Goal: Task Accomplishment & Management: Use online tool/utility

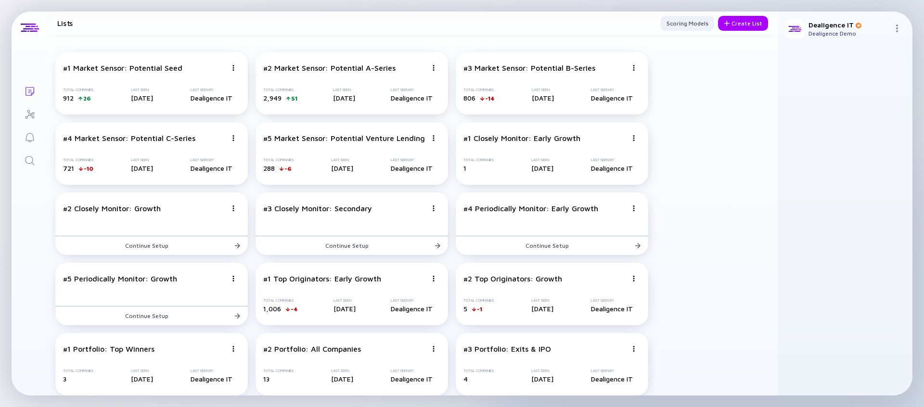
scroll to position [85, 0]
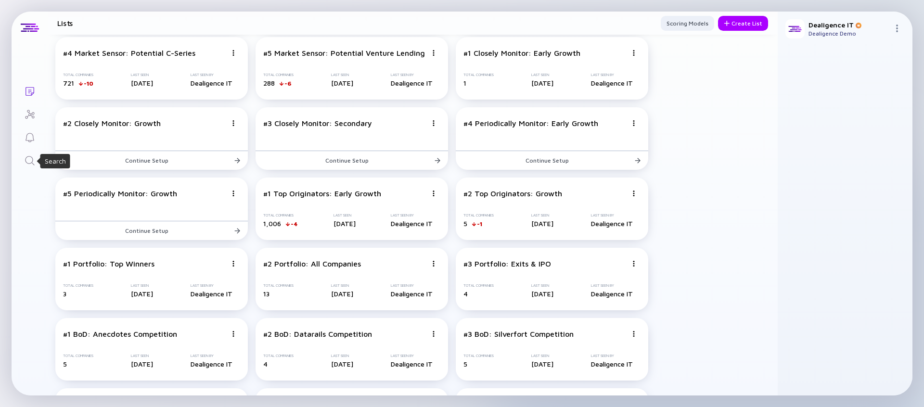
click at [27, 161] on icon "Search" at bounding box center [30, 161] width 12 height 12
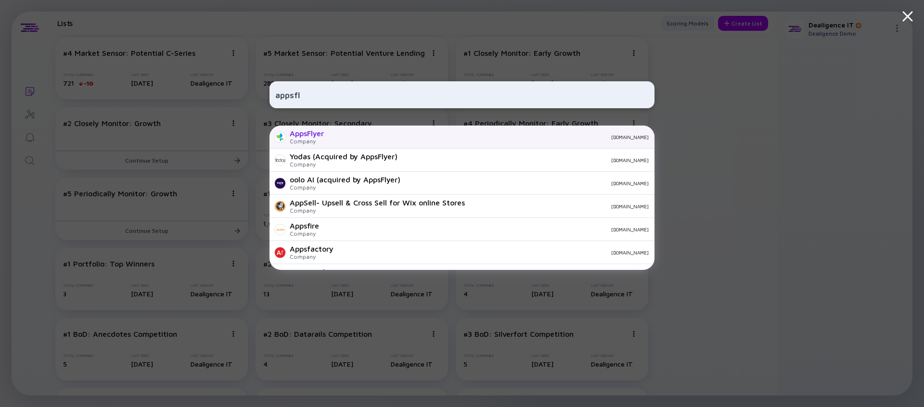
type input "appsfl"
click at [359, 138] on div "appsflyer.com" at bounding box center [490, 137] width 317 height 6
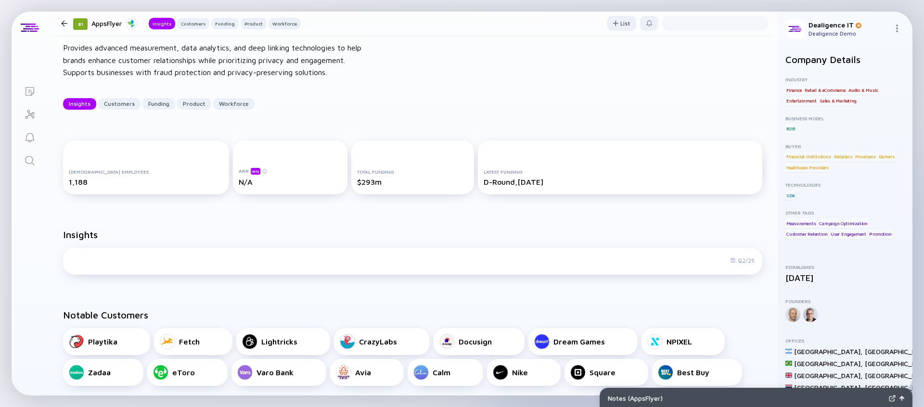
scroll to position [64, 0]
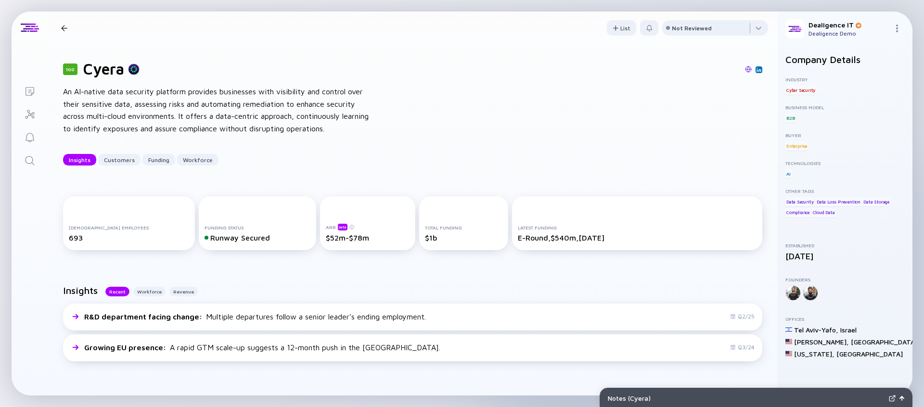
click at [28, 88] on icon "Lists" at bounding box center [30, 92] width 12 height 12
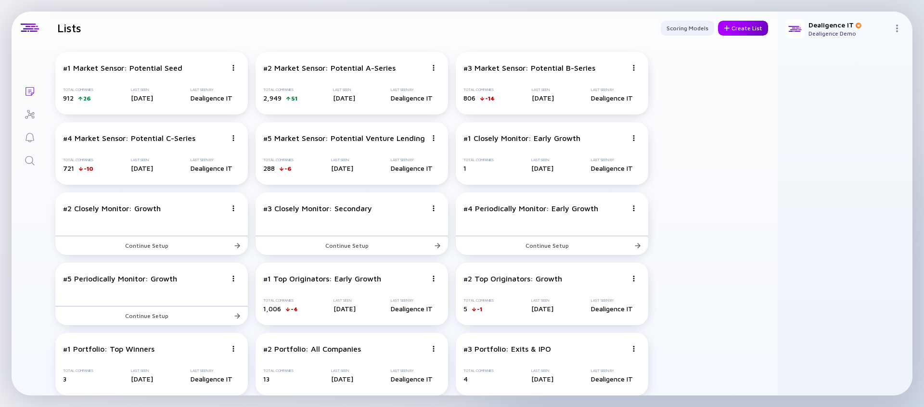
click at [733, 32] on div "Create List" at bounding box center [743, 28] width 50 height 15
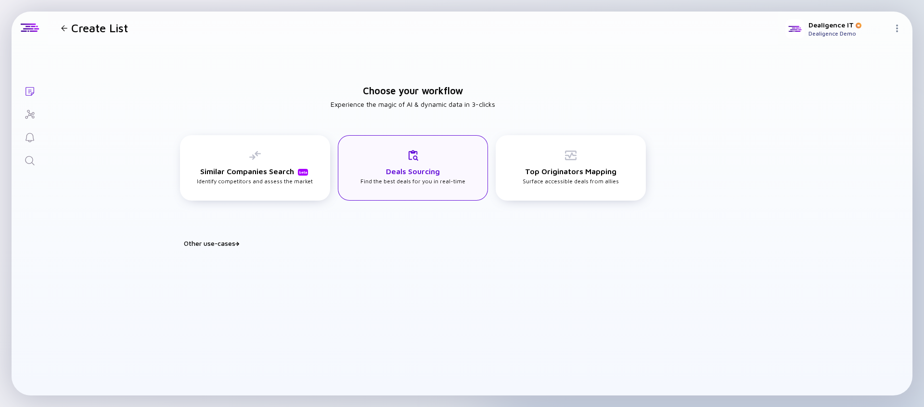
click at [400, 182] on div "Deals Sourcing Find the best deals for you in real-time" at bounding box center [412, 167] width 105 height 35
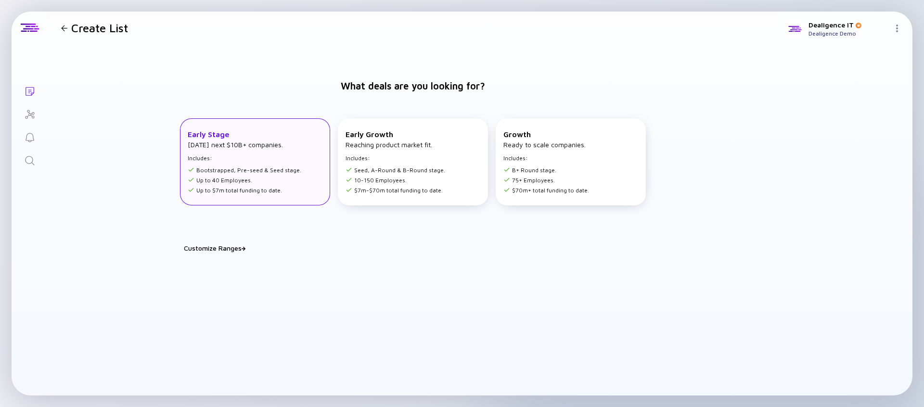
click at [302, 164] on div "Early Stage [DATE] next $10B+ companies. Includes: Bootstrapped, Pre-seed & See…" at bounding box center [255, 161] width 150 height 87
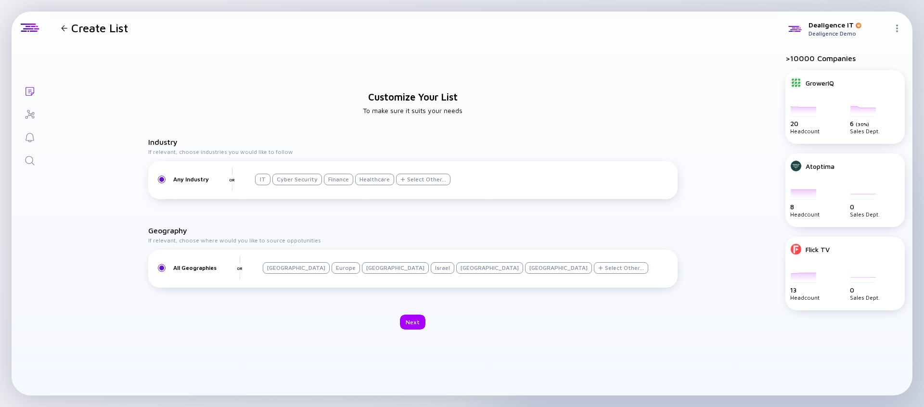
click at [418, 188] on div "Any Industry OR IT Cyber Security Finance Healthcare Select Other..." at bounding box center [413, 179] width 518 height 23
click at [418, 183] on div "Select Other..." at bounding box center [423, 180] width 54 height 12
click at [407, 48] on input "text" at bounding box center [413, 50] width 71 height 10
click at [400, 156] on div "Sales & Marketing" at bounding box center [419, 161] width 102 height 19
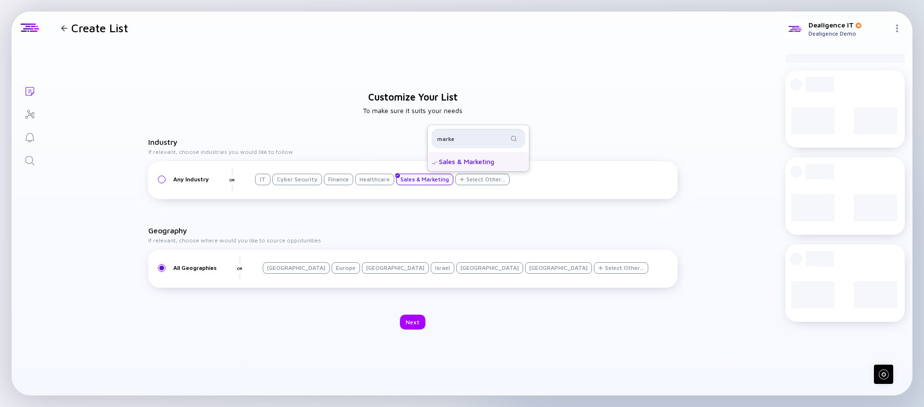
click at [447, 135] on input "marke" at bounding box center [472, 139] width 71 height 10
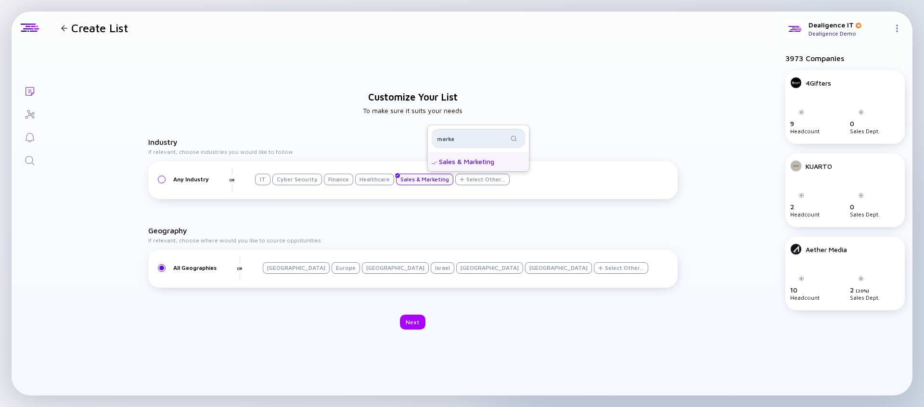
click at [447, 135] on input "marke" at bounding box center [472, 139] width 71 height 10
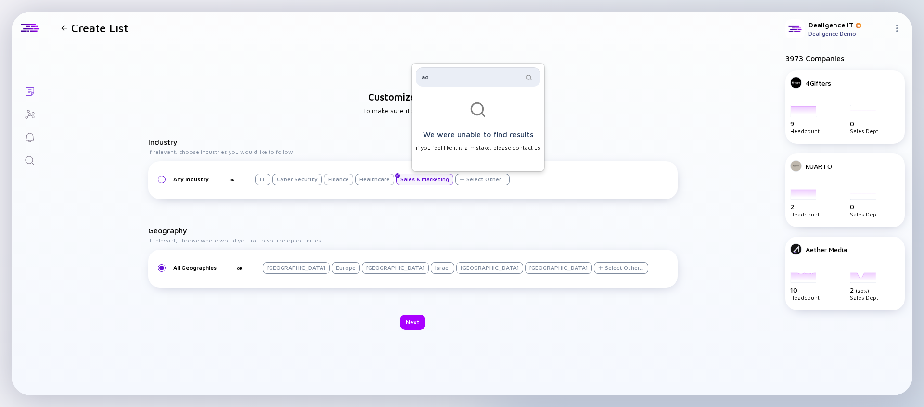
type input "a"
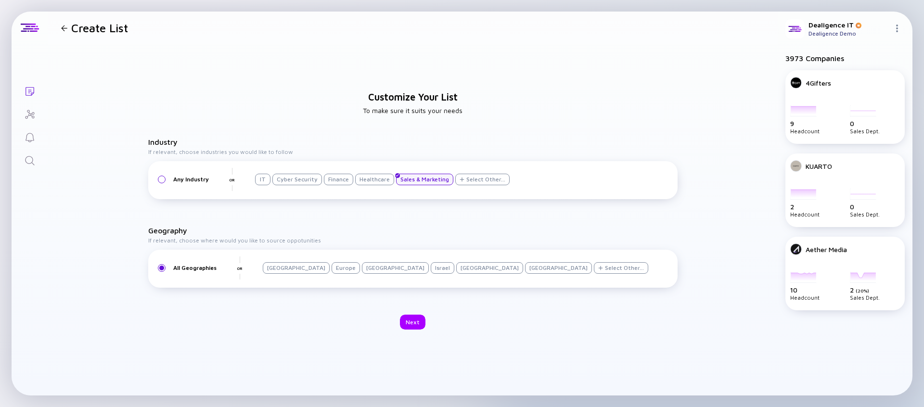
click at [472, 229] on h3 "Geography" at bounding box center [412, 230] width 529 height 9
click at [431, 272] on div "Israel" at bounding box center [443, 268] width 24 height 12
click at [411, 323] on div "Next" at bounding box center [413, 322] width 26 height 15
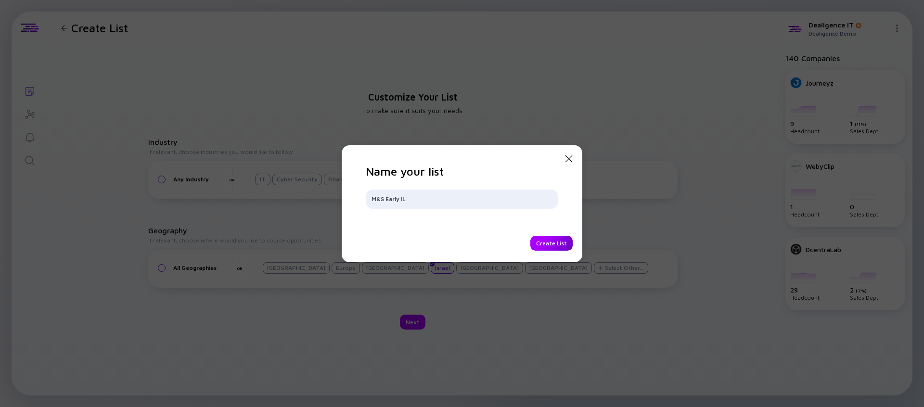
type input "M&S Early IL"
click at [549, 242] on div "Create List" at bounding box center [551, 243] width 42 height 15
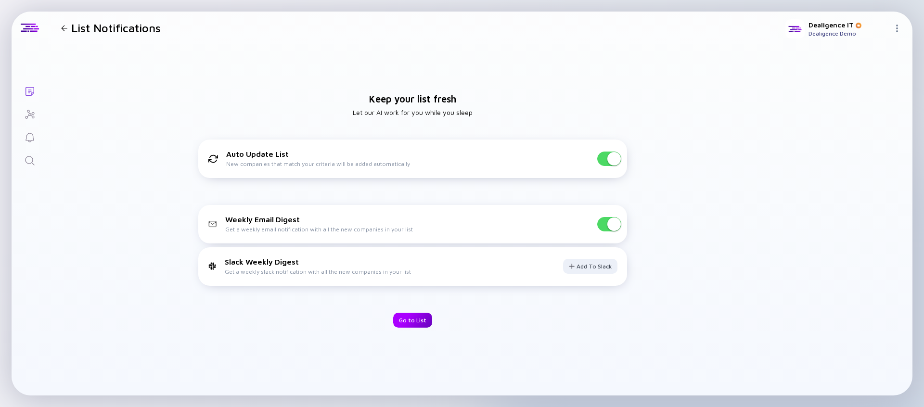
click at [416, 317] on div "Go to List" at bounding box center [412, 320] width 39 height 15
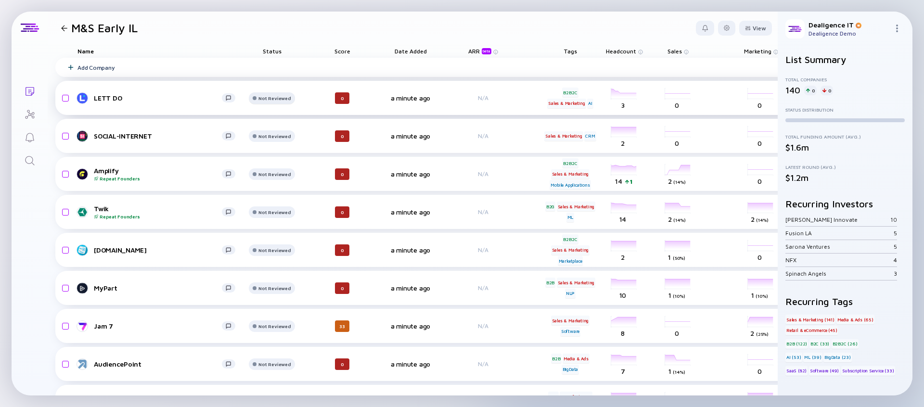
click at [270, 97] on div "Not Reviewed" at bounding box center [274, 98] width 32 height 6
click at [302, 23] on header "M&S Early IL View" at bounding box center [413, 28] width 730 height 33
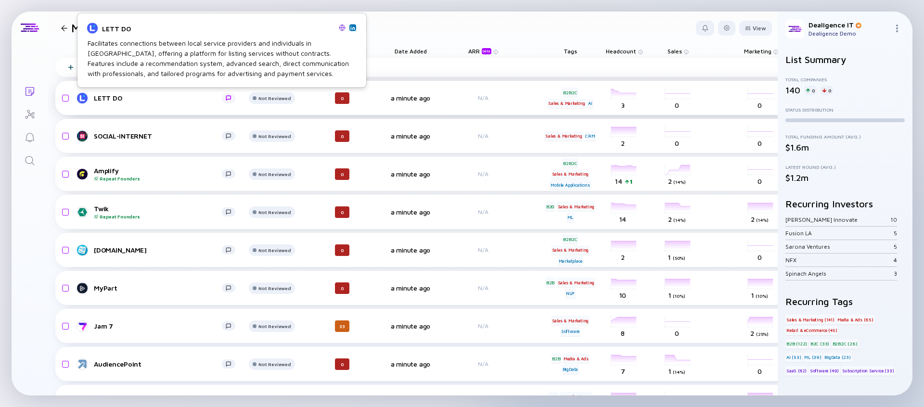
click at [229, 99] on div at bounding box center [229, 97] width 6 height 5
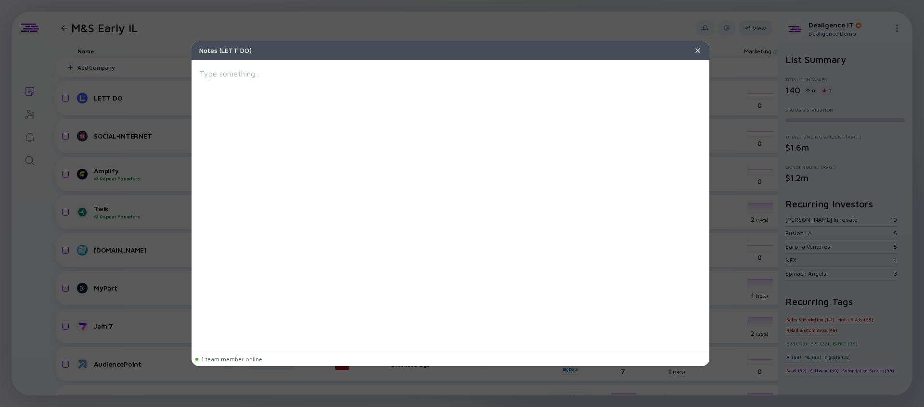
click at [697, 53] on img at bounding box center [698, 51] width 8 height 8
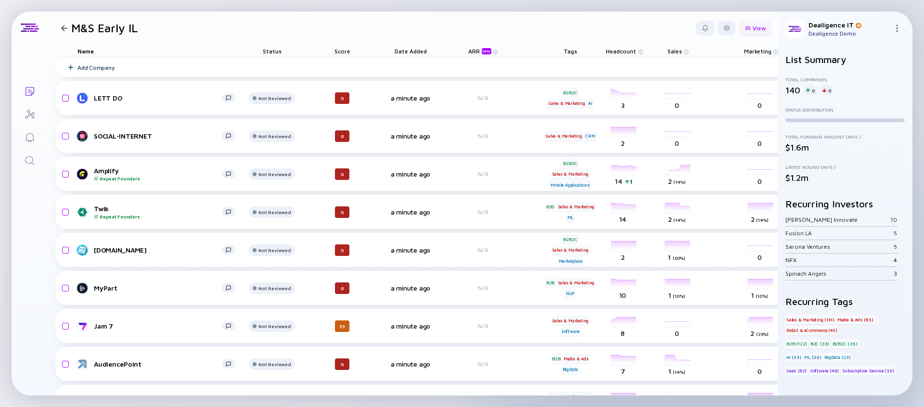
click at [749, 26] on div at bounding box center [748, 28] width 6 height 5
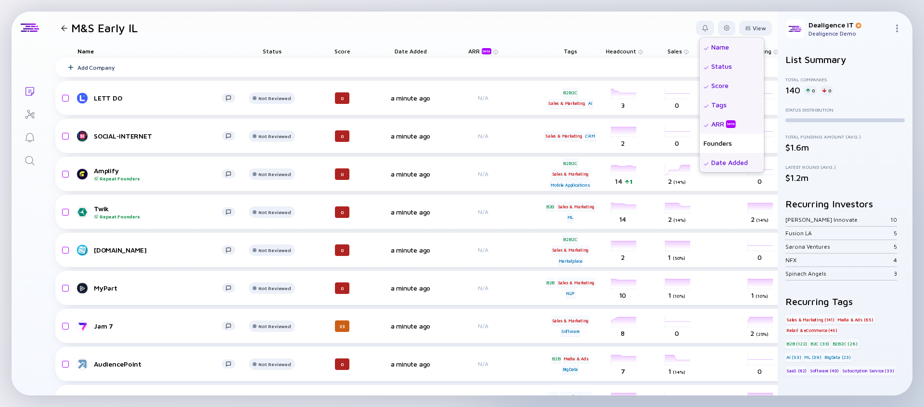
click at [725, 68] on div "Status" at bounding box center [732, 66] width 64 height 19
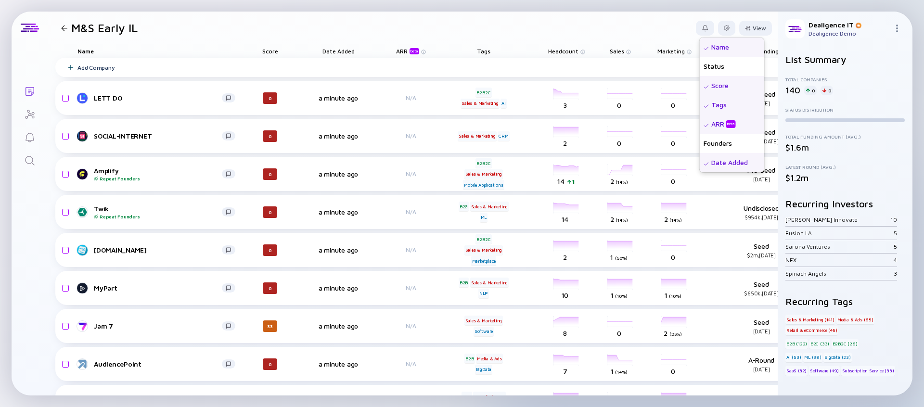
scroll to position [21, 0]
click at [721, 108] on div "ARR beta" at bounding box center [724, 104] width 26 height 10
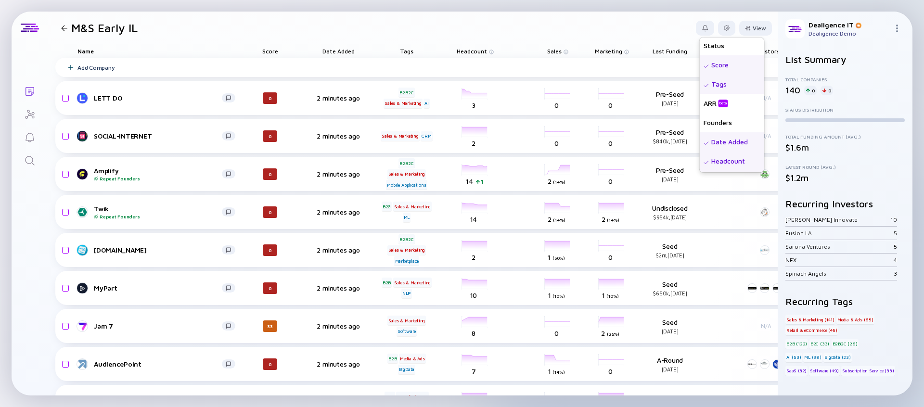
click at [725, 142] on div "Date Added" at bounding box center [732, 141] width 64 height 19
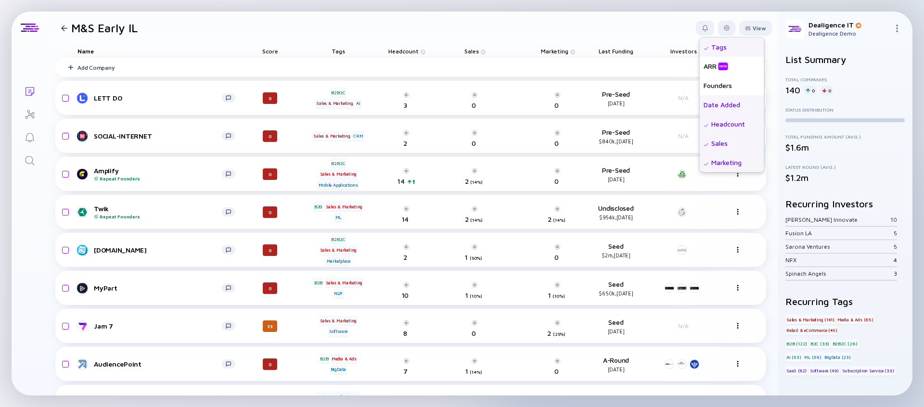
scroll to position [60, 0]
click at [725, 142] on div "Sales" at bounding box center [732, 140] width 64 height 19
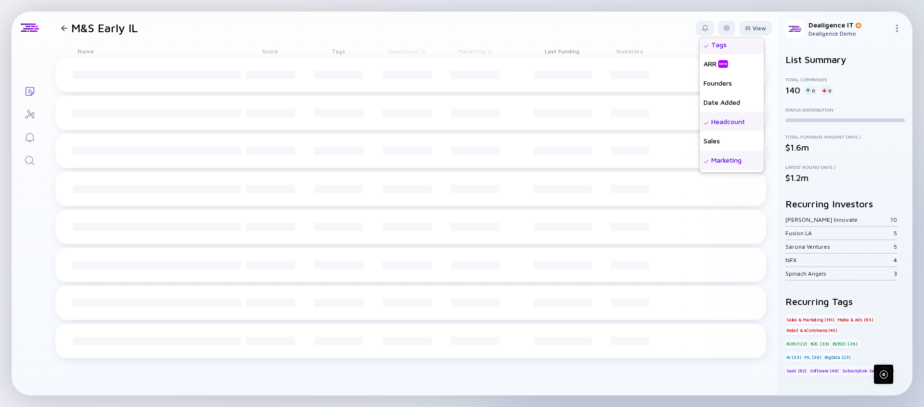
click at [725, 164] on div "Marketing" at bounding box center [732, 160] width 64 height 19
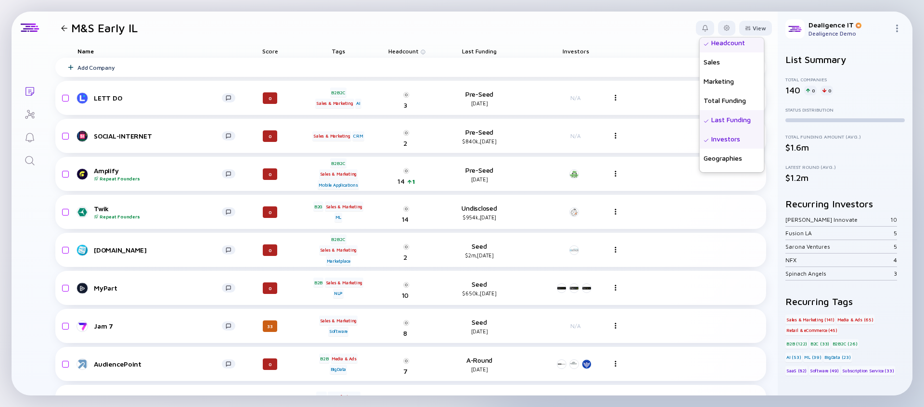
scroll to position [141, 0]
click at [725, 117] on div "Last Funding" at bounding box center [732, 118] width 64 height 19
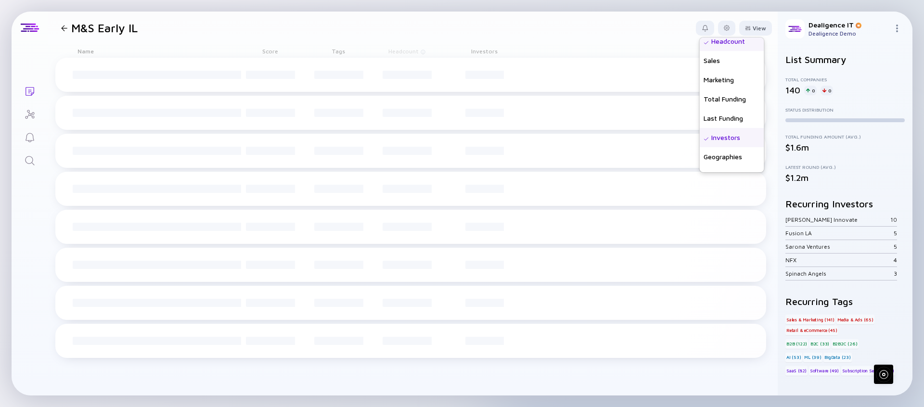
click at [725, 139] on div "Investors" at bounding box center [732, 137] width 64 height 19
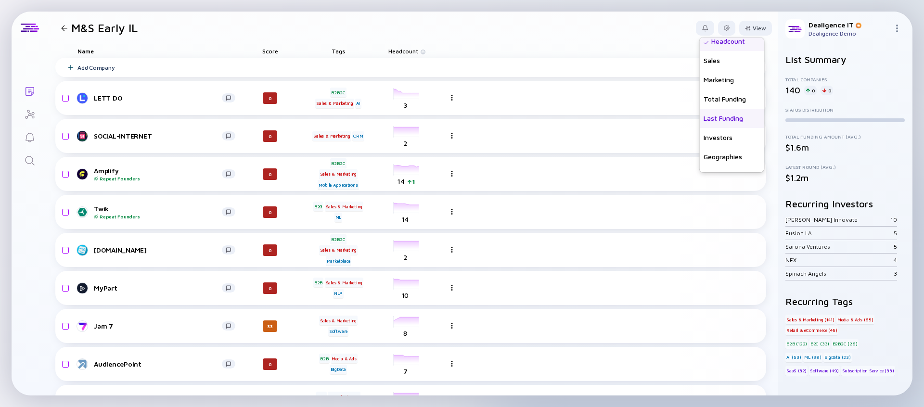
click at [717, 122] on div "Last Funding" at bounding box center [732, 118] width 64 height 19
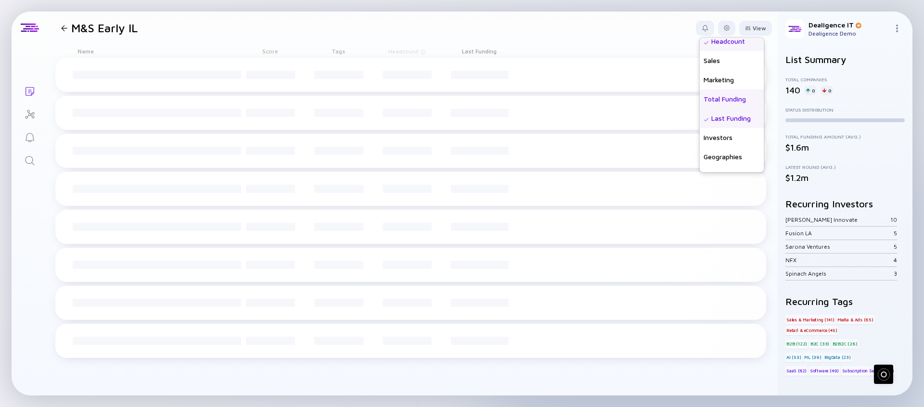
click at [721, 103] on div "Total Funding" at bounding box center [732, 99] width 64 height 19
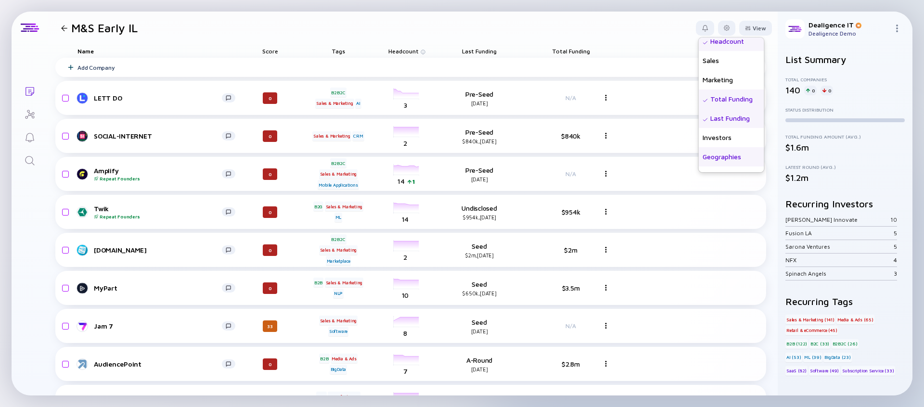
click at [722, 154] on div "Geographies" at bounding box center [731, 156] width 65 height 19
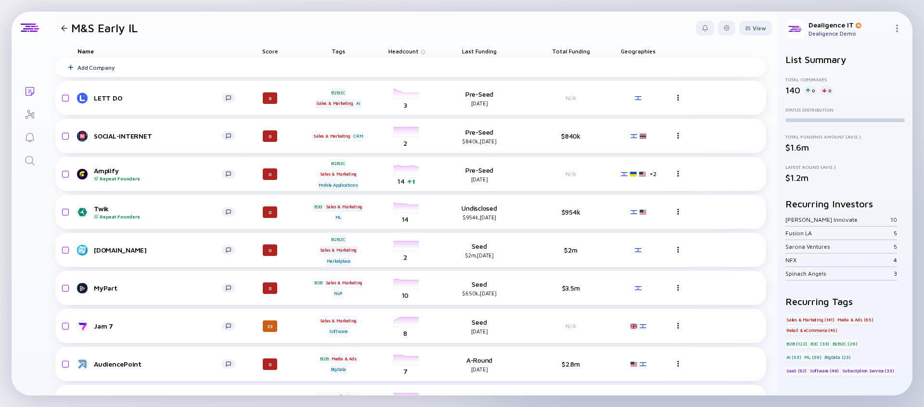
click at [555, 27] on header "M&S Early IL View Name Status Score Tags ARR beta Founders Date Added Headcount…" at bounding box center [413, 28] width 730 height 33
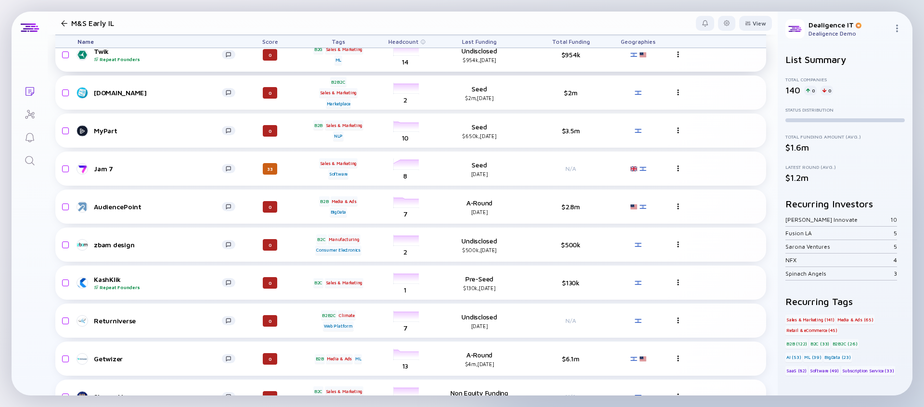
scroll to position [0, 0]
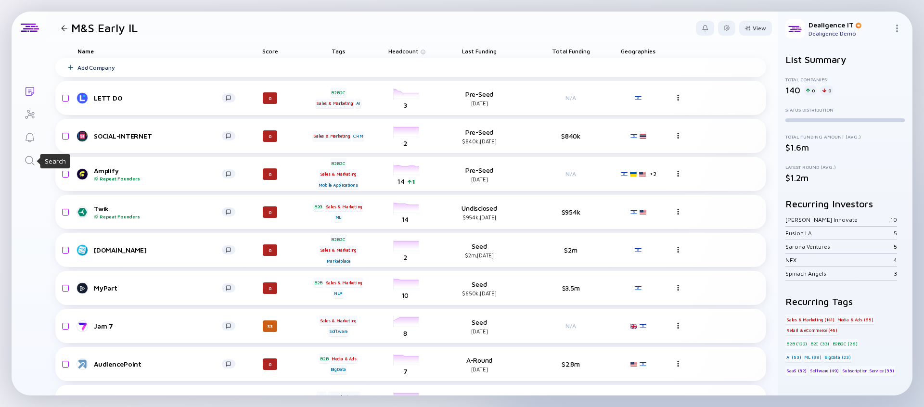
click at [27, 160] on icon "Search" at bounding box center [30, 161] width 12 height 12
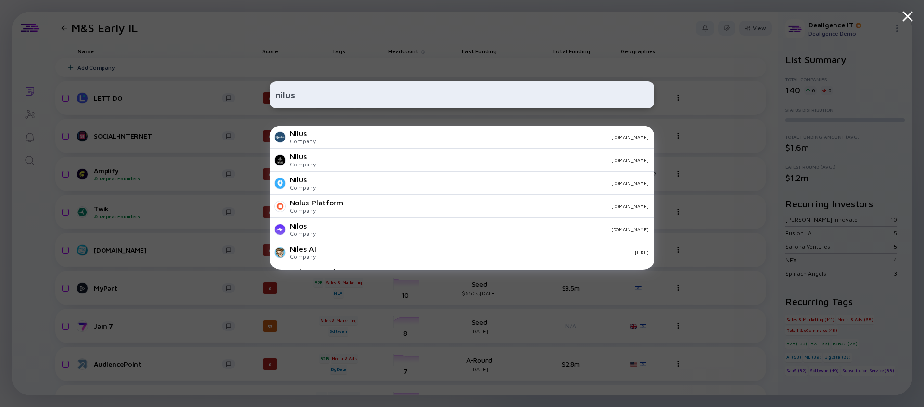
click at [351, 96] on input "nilus" at bounding box center [461, 94] width 373 height 17
type input "sdfjklhdfsjhg"
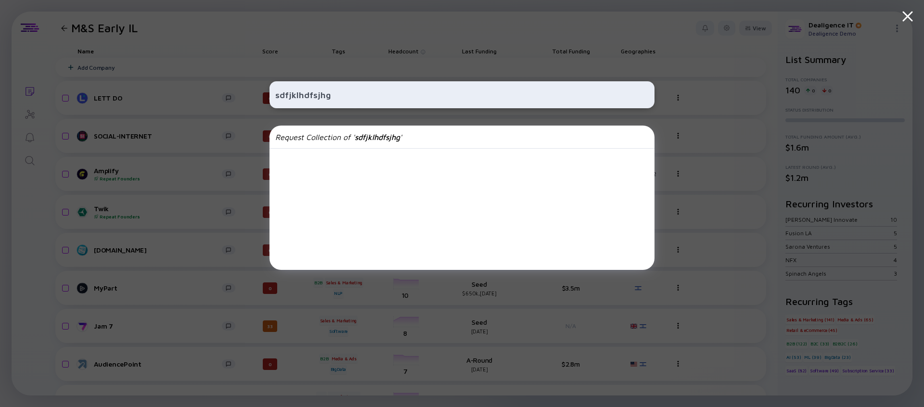
click at [337, 96] on input "sdfjklhdfsjhg" at bounding box center [461, 94] width 373 height 17
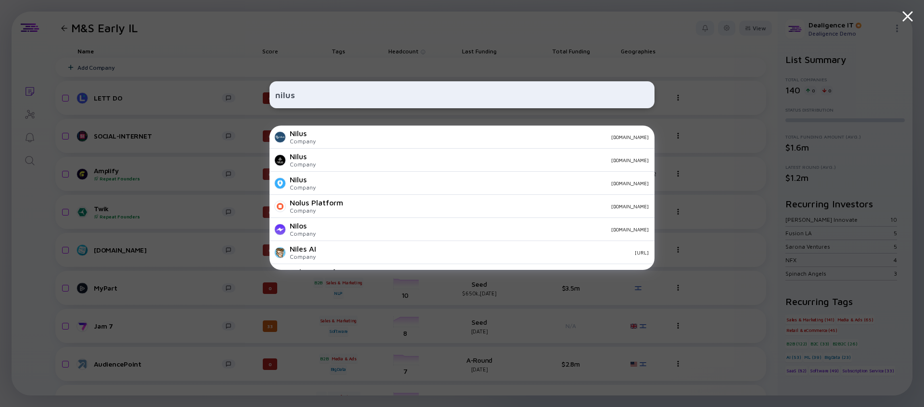
type input "nilus"
click at [173, 144] on div "nilus Nilus Company [DOMAIN_NAME] Nilus Company [DOMAIN_NAME] Nilus Company [DO…" at bounding box center [462, 203] width 924 height 407
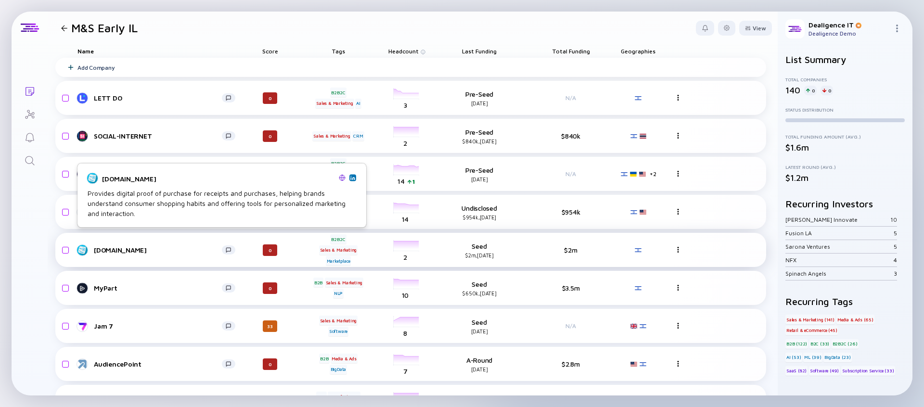
scroll to position [28, 0]
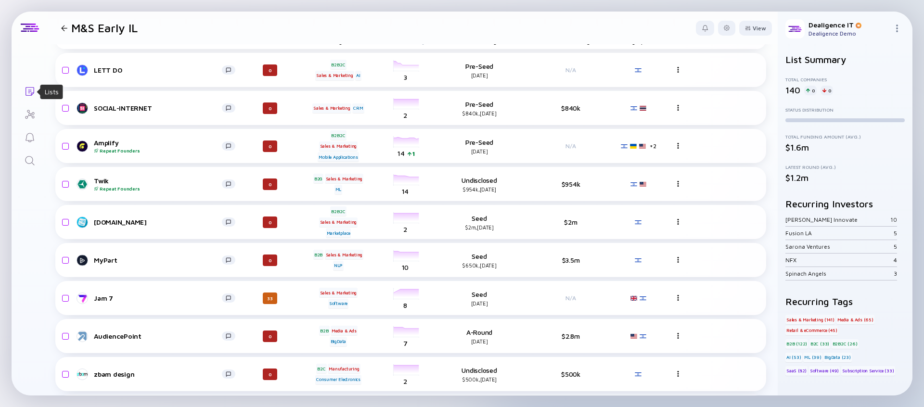
click at [30, 91] on icon "Lists" at bounding box center [30, 92] width 12 height 12
click at [722, 34] on div at bounding box center [726, 28] width 17 height 15
click at [699, 101] on div "Edit Filter" at bounding box center [697, 105] width 60 height 19
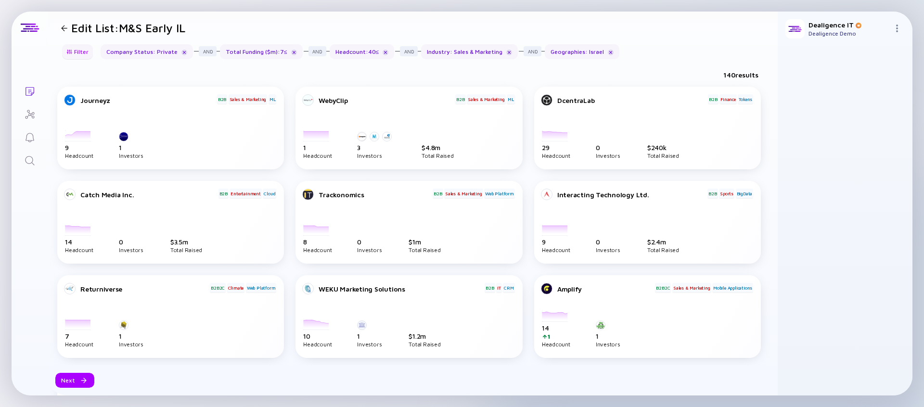
click at [82, 58] on div "Filter" at bounding box center [78, 51] width 34 height 15
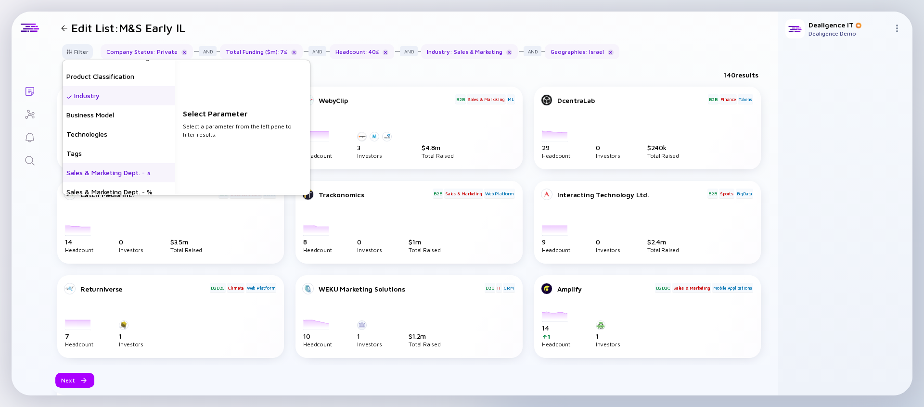
scroll to position [252, 0]
click at [121, 88] on div "Industry" at bounding box center [119, 87] width 113 height 19
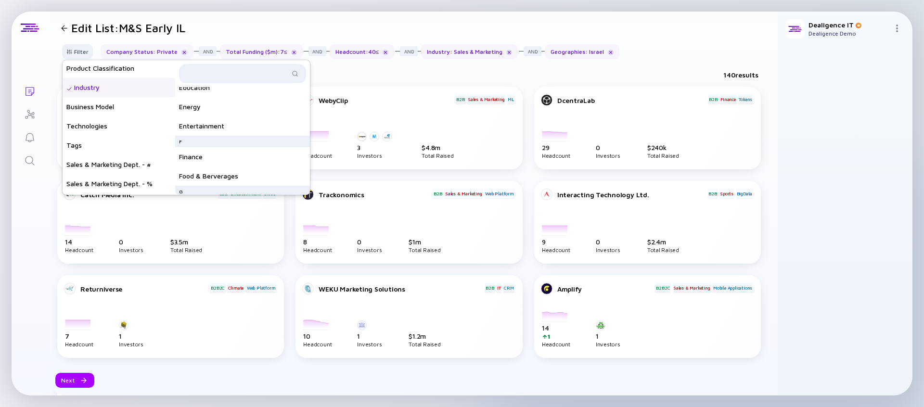
scroll to position [239, 0]
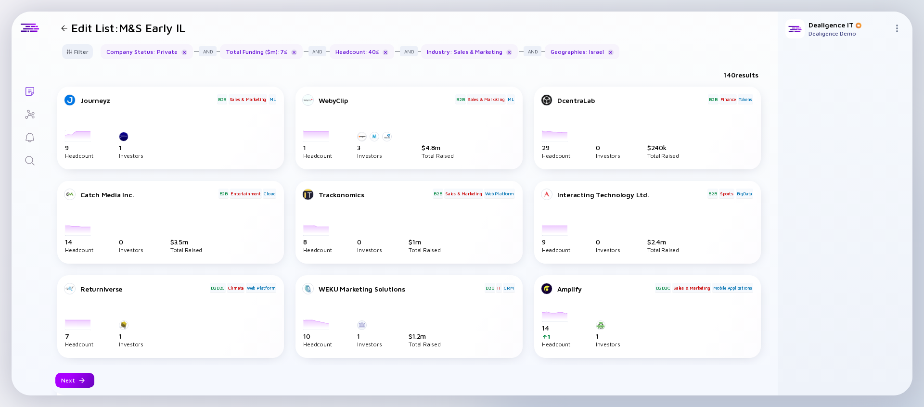
click at [74, 380] on div "Next" at bounding box center [74, 380] width 39 height 15
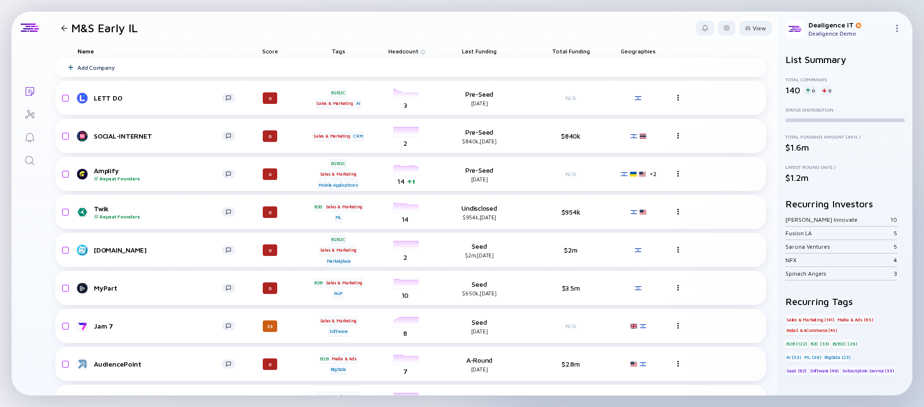
click at [28, 165] on icon "Search" at bounding box center [30, 161] width 12 height 12
